Goal: Information Seeking & Learning: Learn about a topic

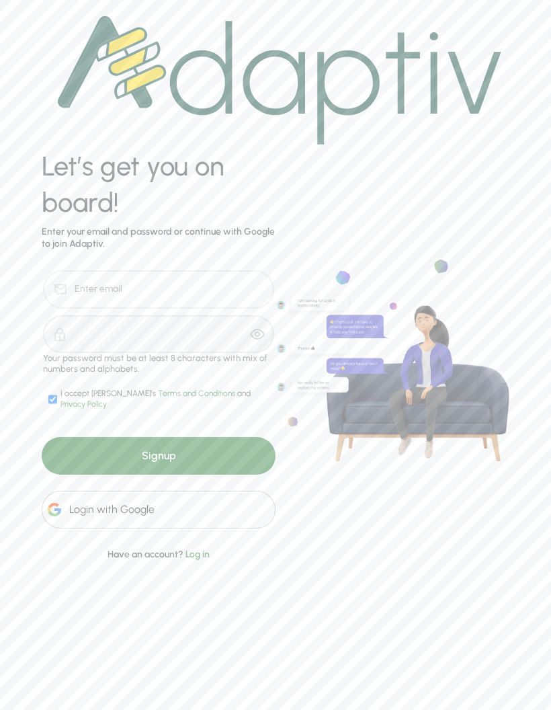
click at [199, 505] on div "Login with Google" at bounding box center [159, 510] width 234 height 38
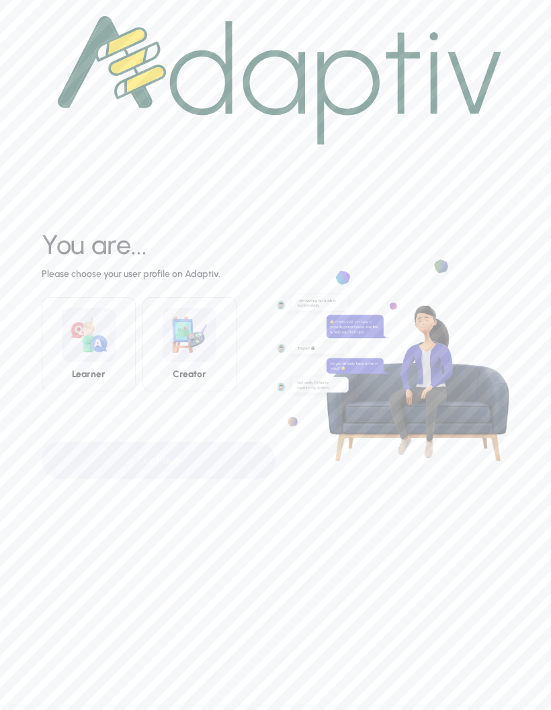
click at [96, 348] on img at bounding box center [89, 335] width 54 height 54
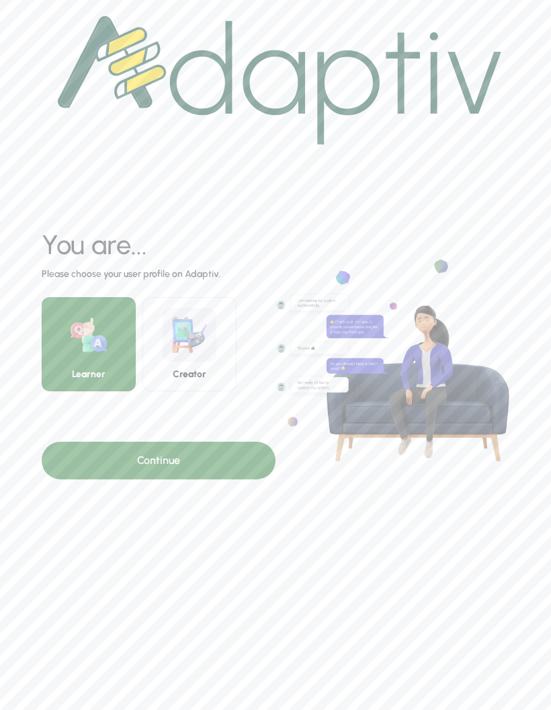
click at [175, 457] on div "Continue" at bounding box center [159, 461] width 234 height 38
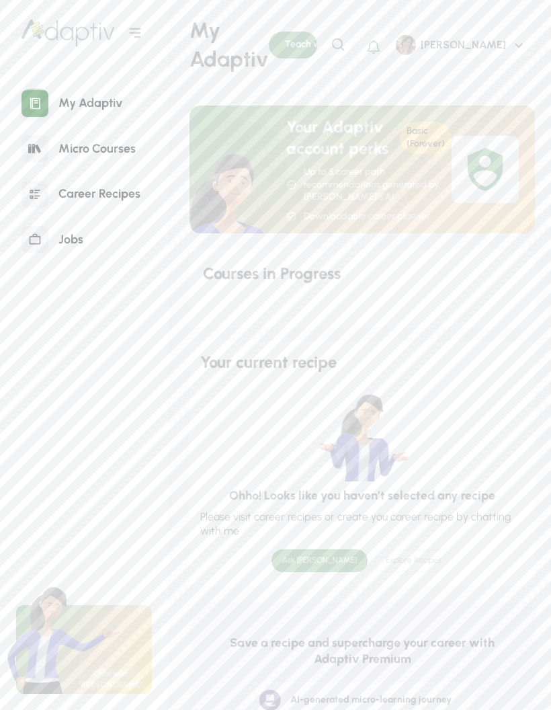
click at [122, 147] on div "Micro Courses" at bounding box center [96, 148] width 97 height 29
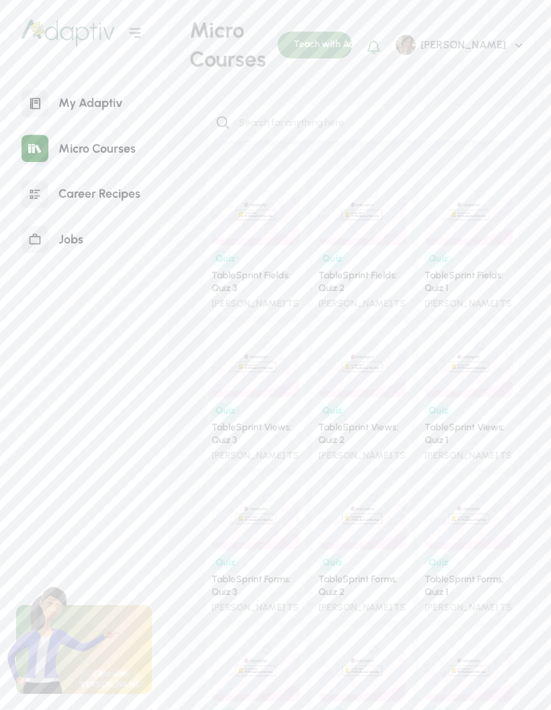
click at [251, 265] on div "Quiz TableSprint Fields: Quiz 3 [PERSON_NAME] TS" at bounding box center [256, 277] width 88 height 65
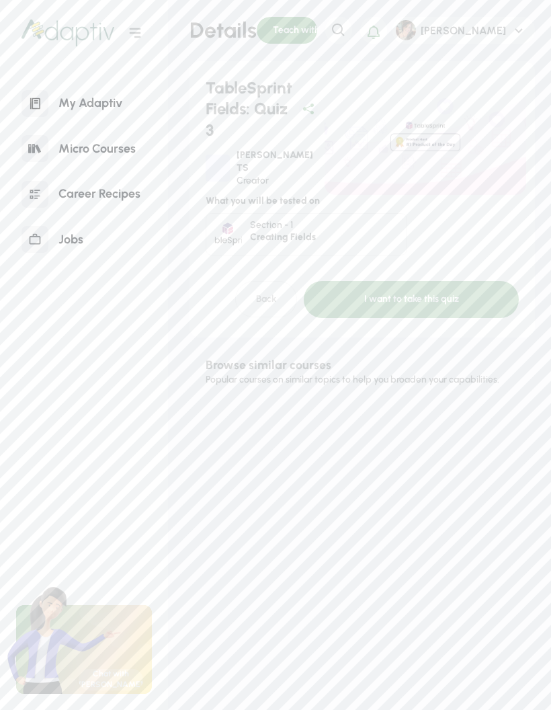
click at [399, 281] on div "I want to take this quiz" at bounding box center [411, 299] width 215 height 37
click at [404, 292] on div "I want to take this quiz" at bounding box center [411, 299] width 215 height 37
click at [431, 281] on div "I want to take this quiz" at bounding box center [411, 299] width 215 height 37
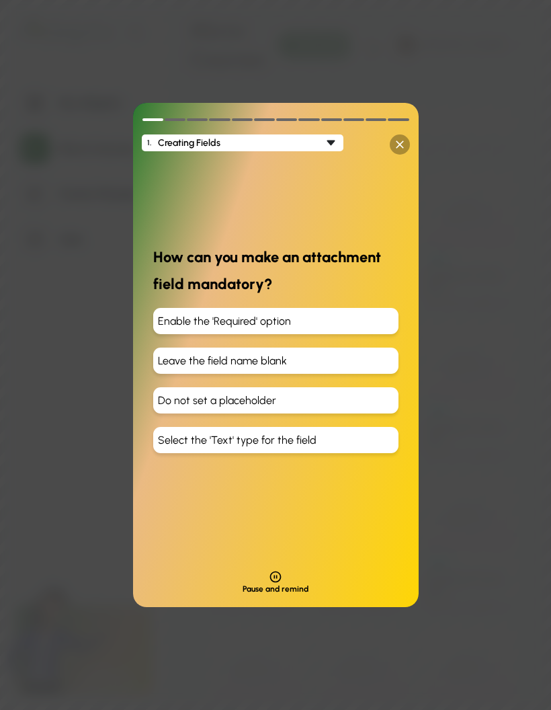
click at [287, 315] on div "Enable the 'Required' option" at bounding box center [275, 321] width 245 height 26
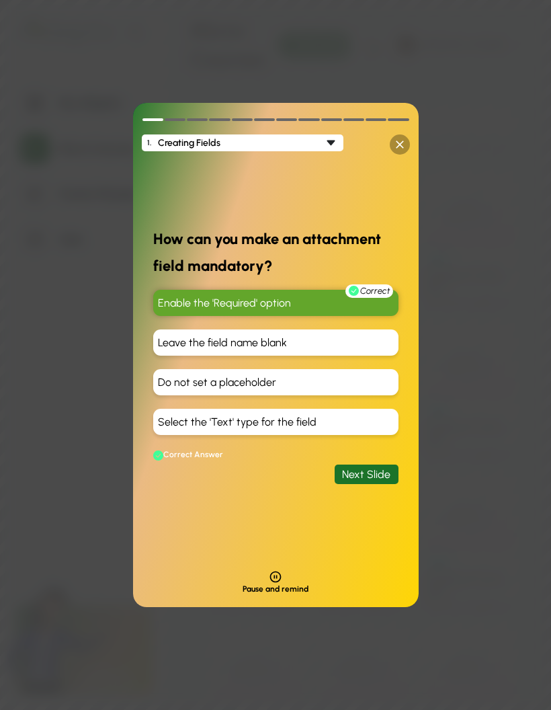
click at [377, 466] on div "Next Slide" at bounding box center [367, 473] width 64 height 19
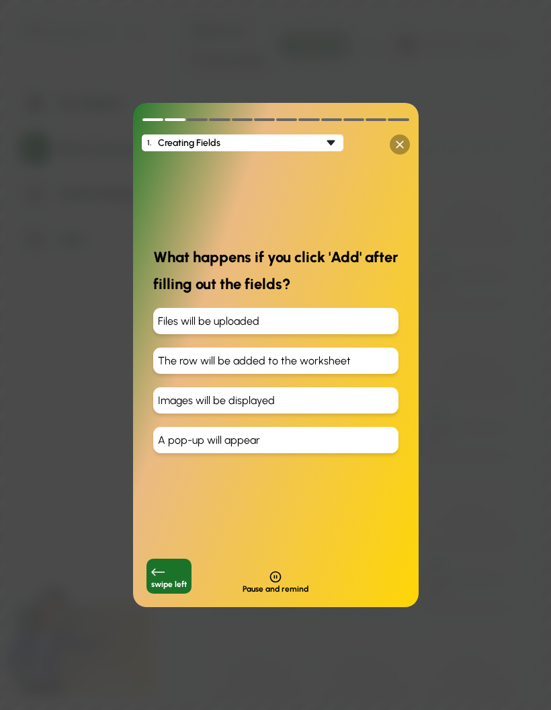
click at [300, 352] on div "The row will be added to the worksheet" at bounding box center [275, 360] width 245 height 26
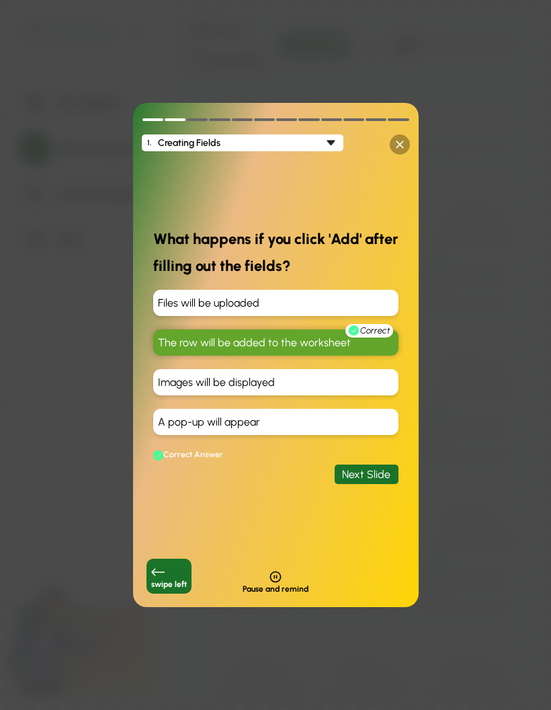
click at [384, 473] on div "Next Slide" at bounding box center [367, 473] width 64 height 19
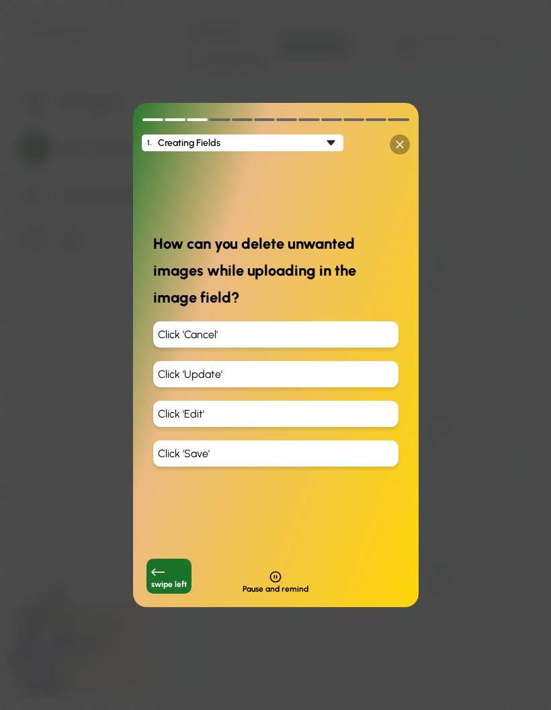
click at [261, 335] on div "Click 'Cancel'" at bounding box center [275, 334] width 245 height 26
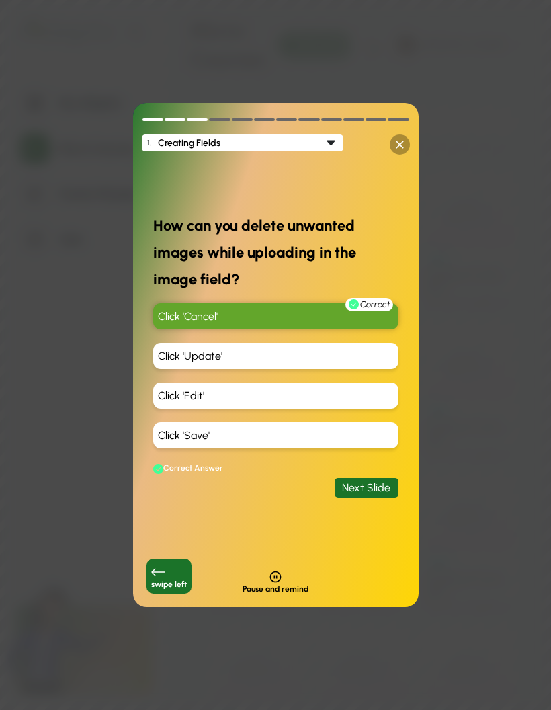
click at [385, 484] on div "Next Slide" at bounding box center [367, 487] width 64 height 19
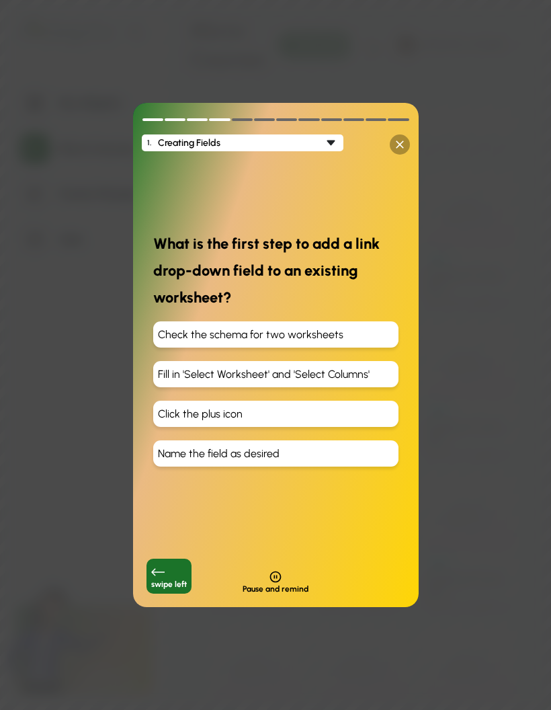
click at [243, 408] on div "Click the plus icon" at bounding box center [275, 414] width 245 height 26
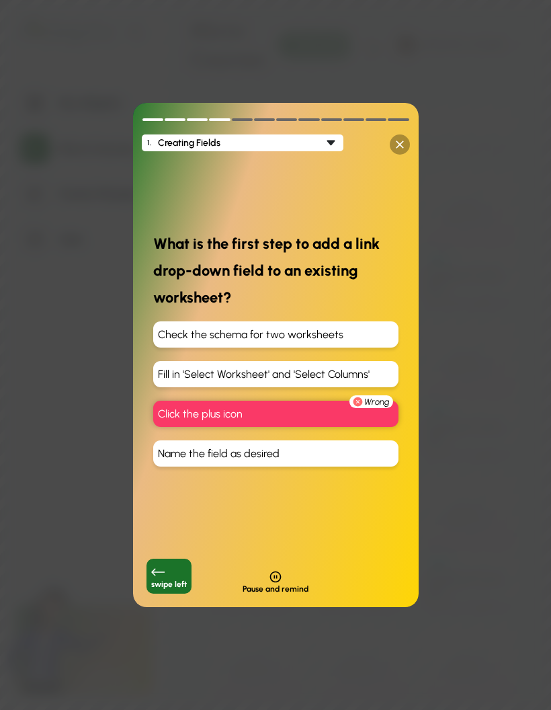
click at [277, 371] on div "Fill in 'Select Worksheet' and 'Select Columns'" at bounding box center [275, 374] width 245 height 26
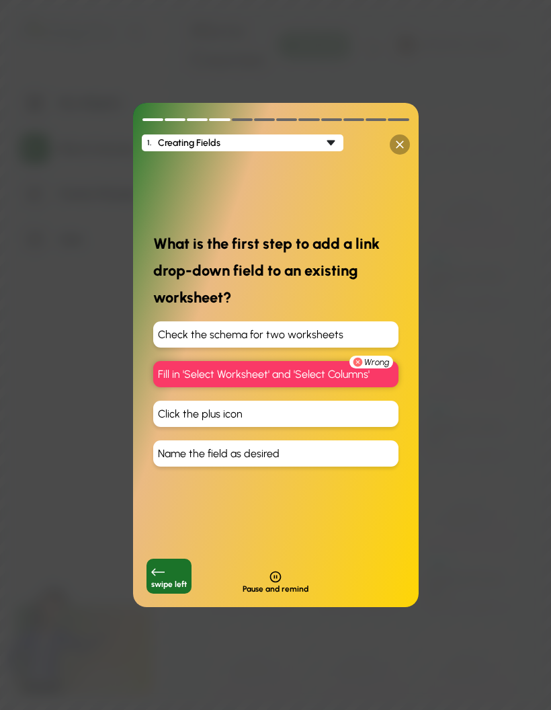
click at [298, 338] on div "Check the schema for two worksheets" at bounding box center [275, 334] width 245 height 26
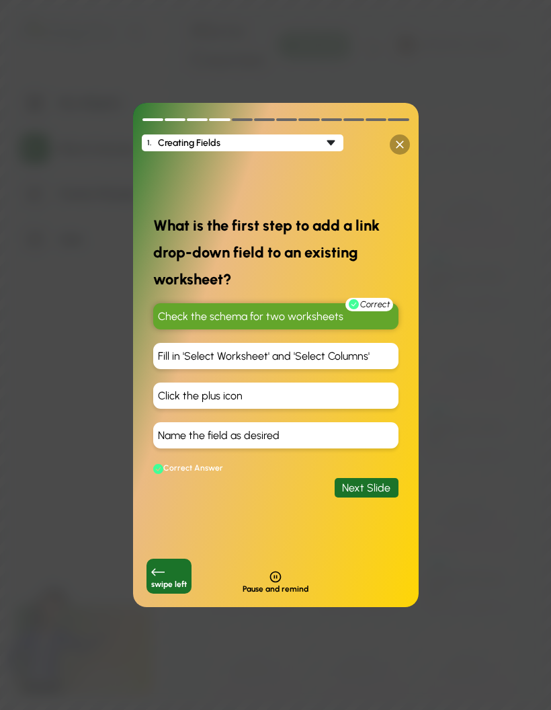
click at [363, 486] on div "Next Slide" at bounding box center [367, 487] width 64 height 19
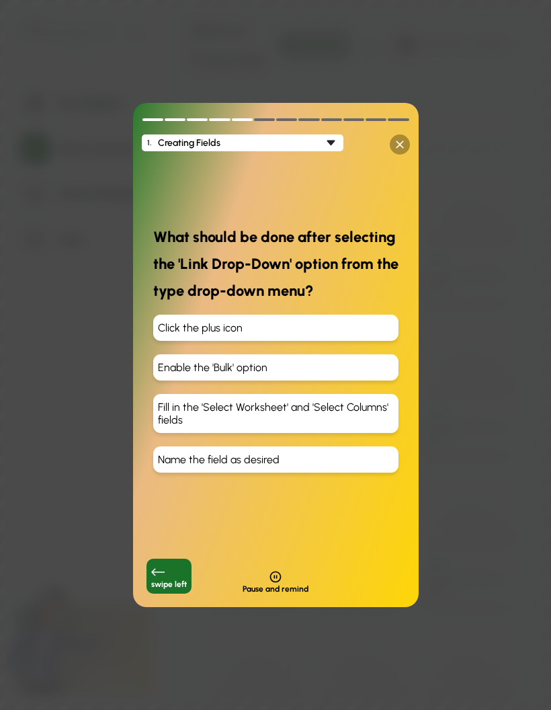
click at [350, 402] on div "Fill in the 'Select Worksheet' and 'Select Columns' fields" at bounding box center [275, 413] width 245 height 39
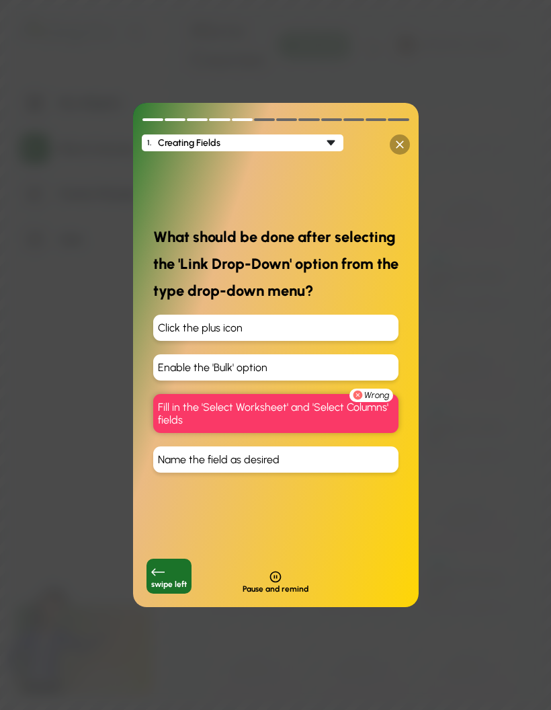
click at [354, 462] on div "Name the field as desired" at bounding box center [275, 459] width 245 height 26
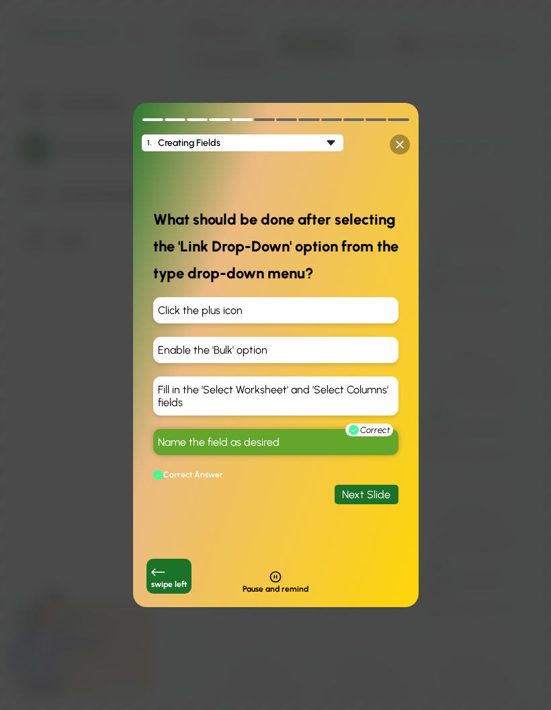
click at [384, 492] on div "Next Slide" at bounding box center [367, 494] width 64 height 19
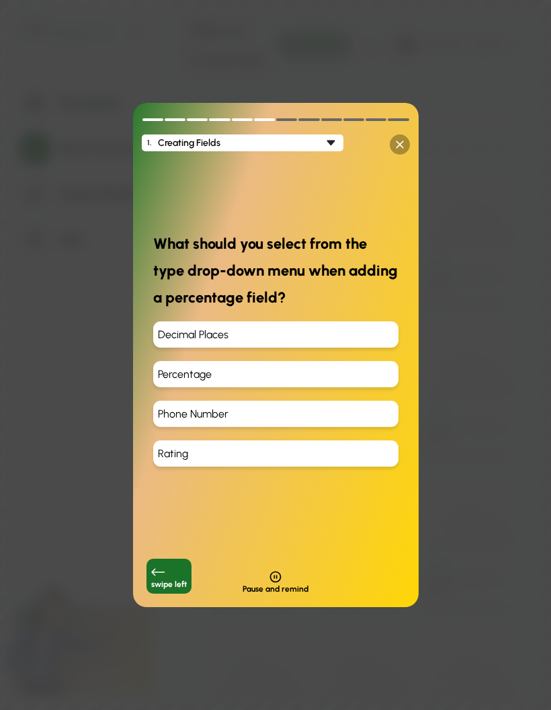
click at [273, 413] on div "Phone Number" at bounding box center [275, 414] width 245 height 26
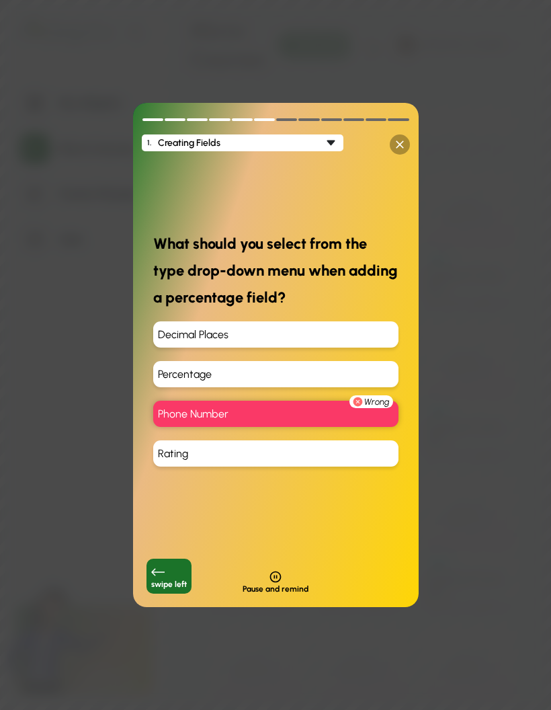
click at [282, 365] on div "Percentage" at bounding box center [275, 374] width 245 height 26
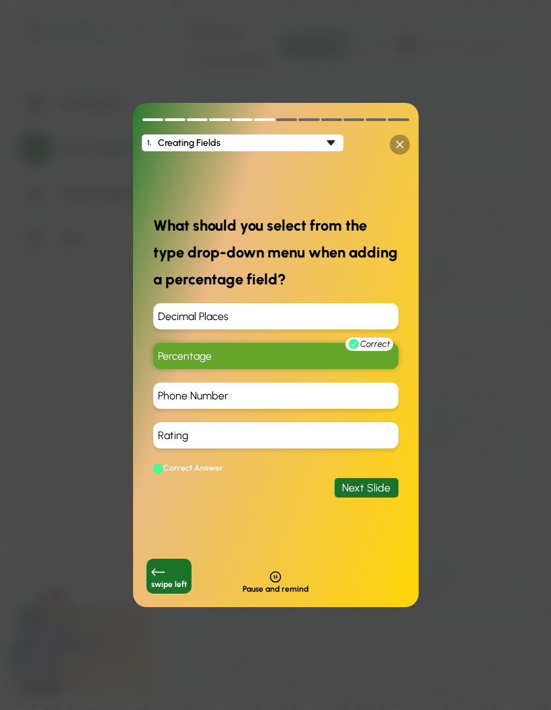
click at [381, 475] on div "What should you select from the type drop-down menu when adding a percentage fi…" at bounding box center [276, 354] width 286 height 419
click at [370, 481] on div "Next Slide" at bounding box center [367, 487] width 64 height 19
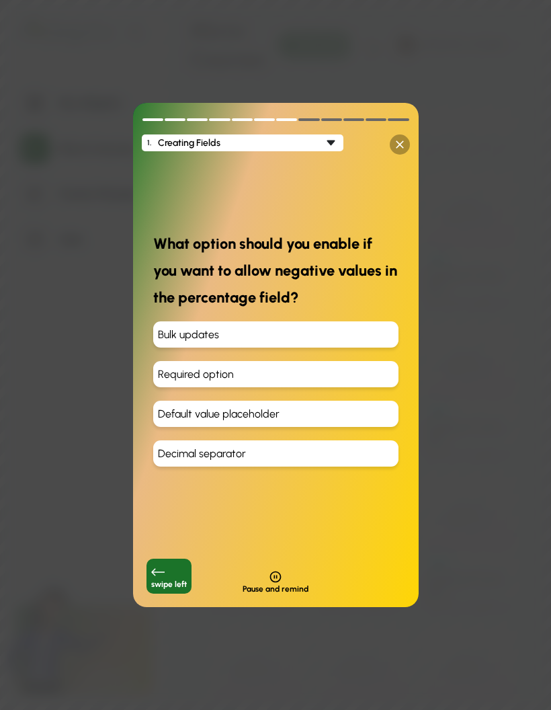
click at [283, 411] on div "Default value placeholder" at bounding box center [275, 414] width 245 height 26
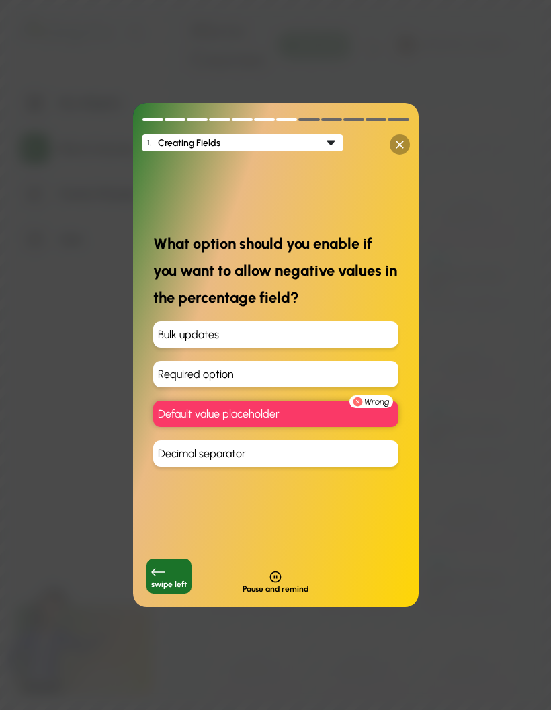
click at [289, 374] on div "Required option" at bounding box center [275, 374] width 245 height 26
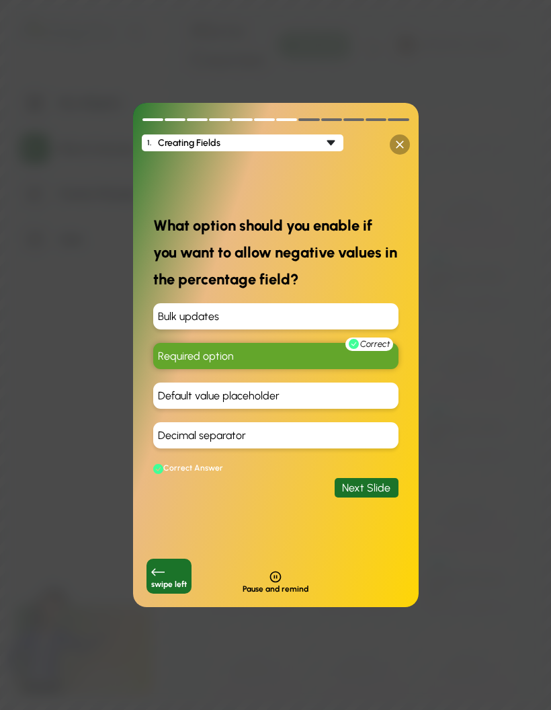
click at [364, 470] on div "Correct Answer" at bounding box center [275, 468] width 245 height 13
click at [363, 469] on div "Correct Answer" at bounding box center [275, 468] width 245 height 13
click at [401, 144] on icon at bounding box center [400, 144] width 8 height 8
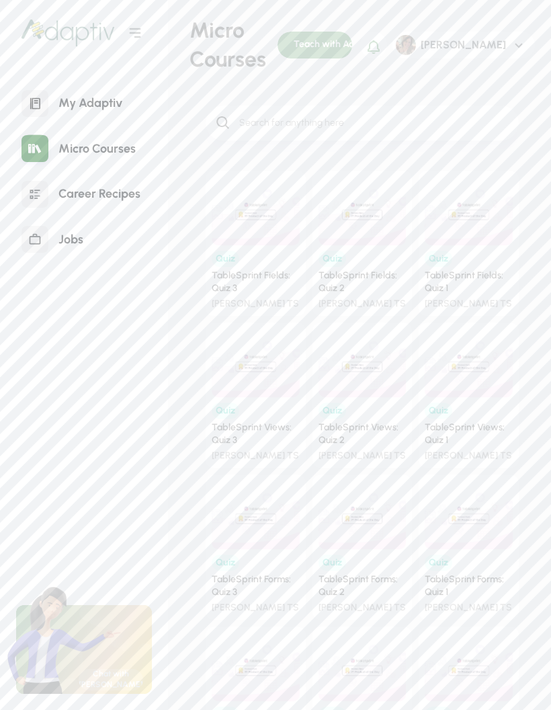
click at [120, 155] on div "Micro Courses" at bounding box center [96, 148] width 97 height 29
click at [114, 120] on div "My Adaptiv" at bounding box center [86, 103] width 140 height 40
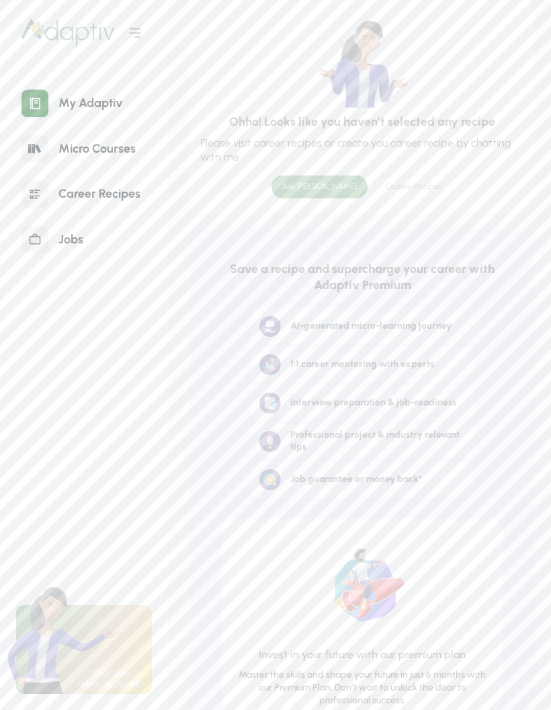
scroll to position [382, 0]
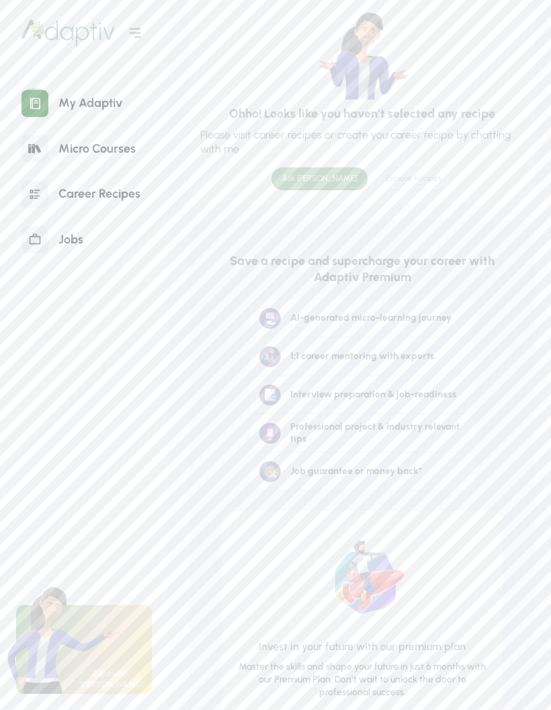
click at [425, 312] on div "AI-generated micro-learning journey" at bounding box center [370, 318] width 161 height 13
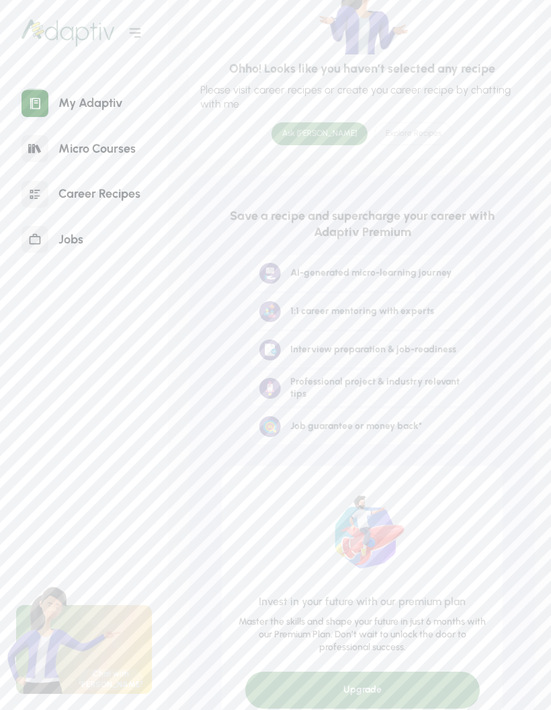
scroll to position [426, 0]
click at [106, 87] on div "My Adaptiv" at bounding box center [86, 103] width 140 height 40
click at [97, 138] on div "Micro Courses" at bounding box center [96, 148] width 97 height 29
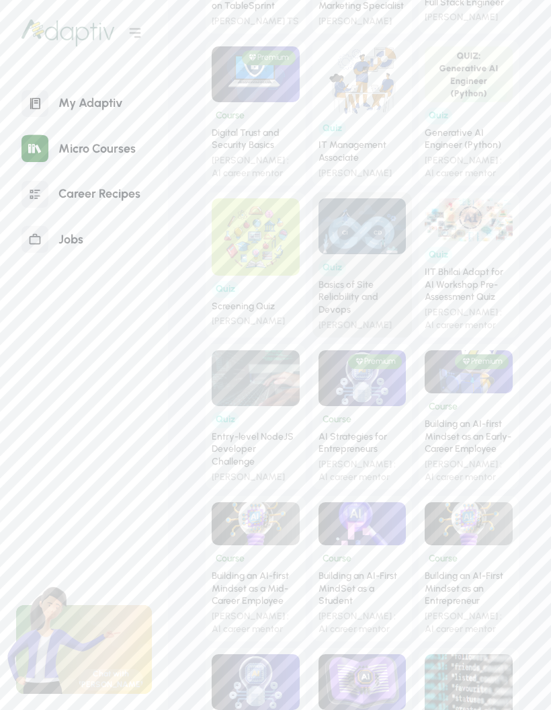
scroll to position [901, 0]
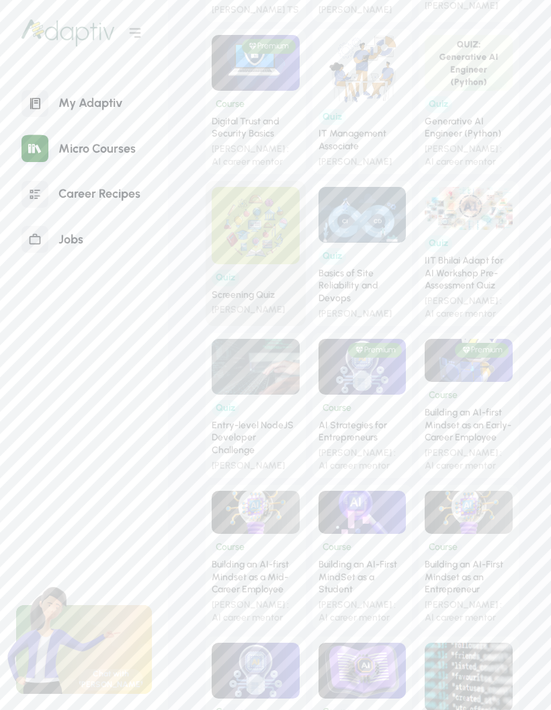
click at [258, 245] on img at bounding box center [256, 225] width 88 height 77
